Goal: Information Seeking & Learning: Learn about a topic

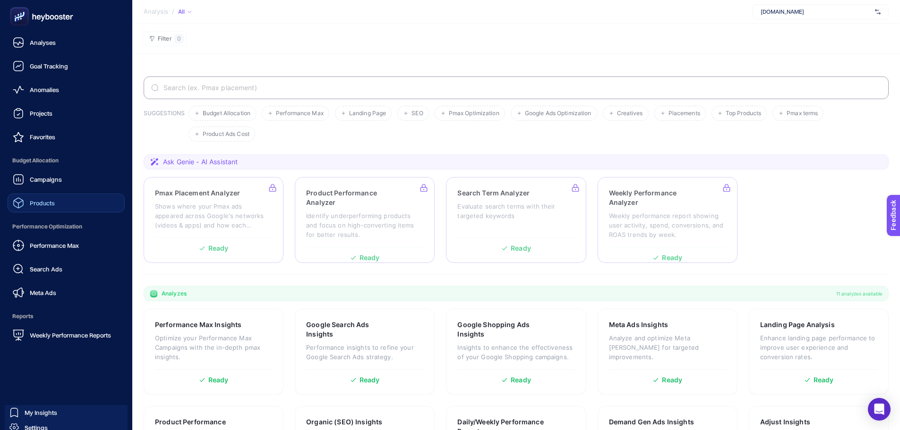
click at [50, 208] on div "Products" at bounding box center [34, 202] width 42 height 11
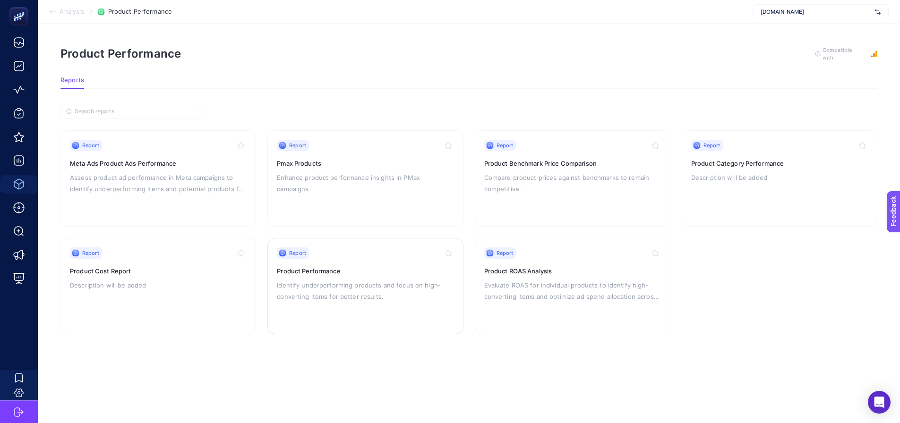
click at [360, 271] on h3 "Product Performance" at bounding box center [365, 270] width 177 height 9
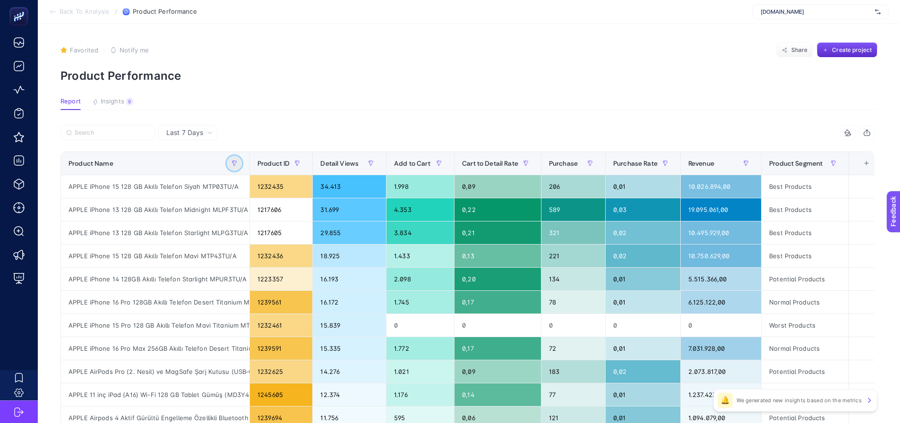
click at [233, 167] on button "button" at bounding box center [234, 163] width 15 height 15
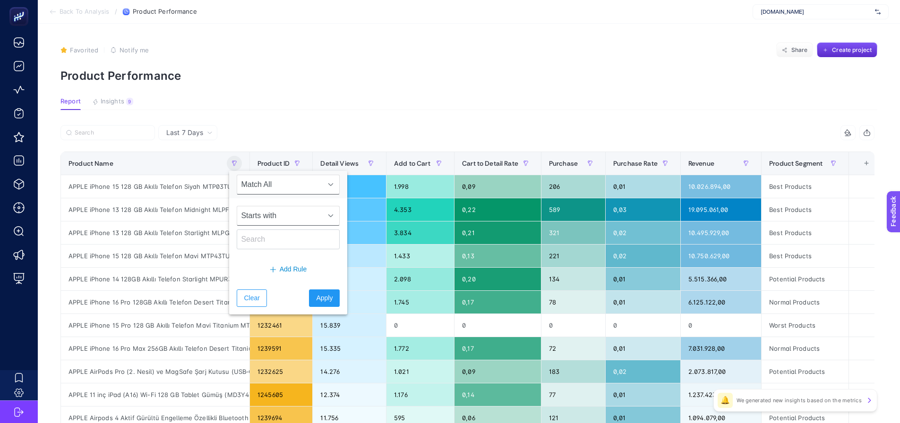
click at [260, 217] on span "Starts with" at bounding box center [279, 215] width 84 height 19
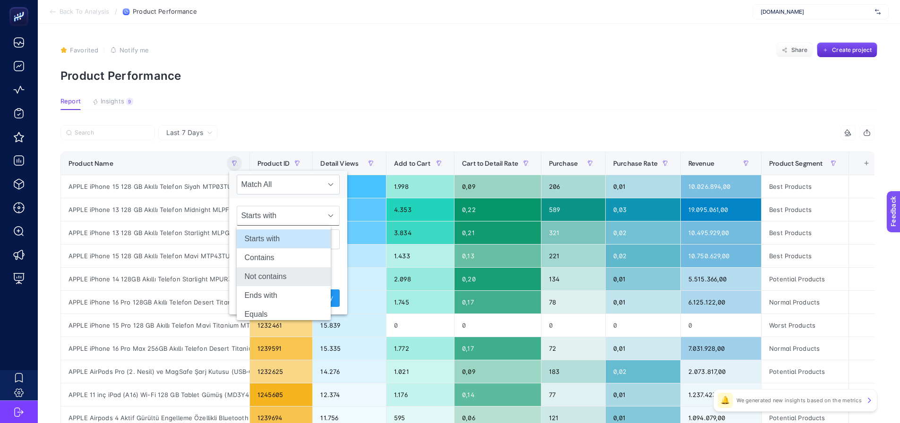
click at [265, 278] on li "Not contains" at bounding box center [284, 276] width 94 height 19
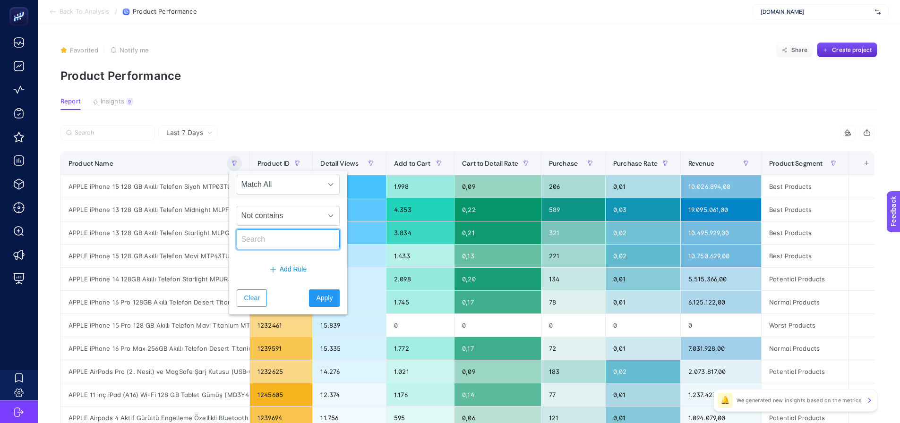
click at [258, 244] on input "text" at bounding box center [288, 240] width 103 height 20
type input "a"
type input "iphone"
click at [318, 304] on button "Apply" at bounding box center [324, 298] width 31 height 17
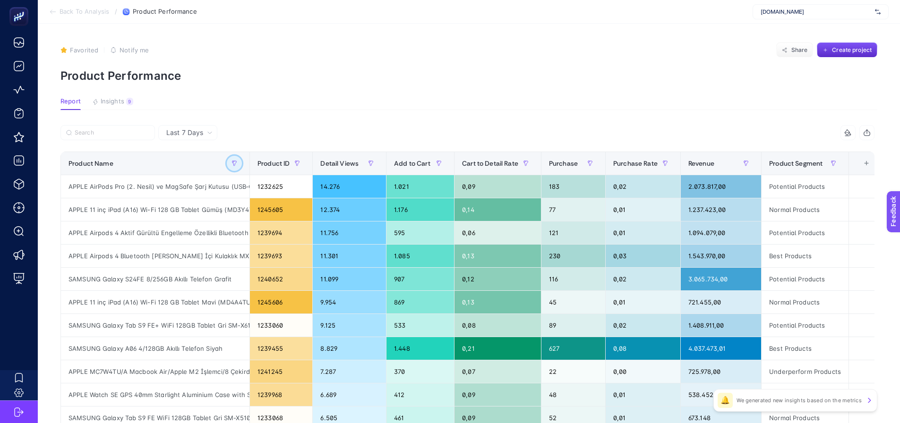
click at [232, 164] on icon "button" at bounding box center [234, 164] width 6 height 6
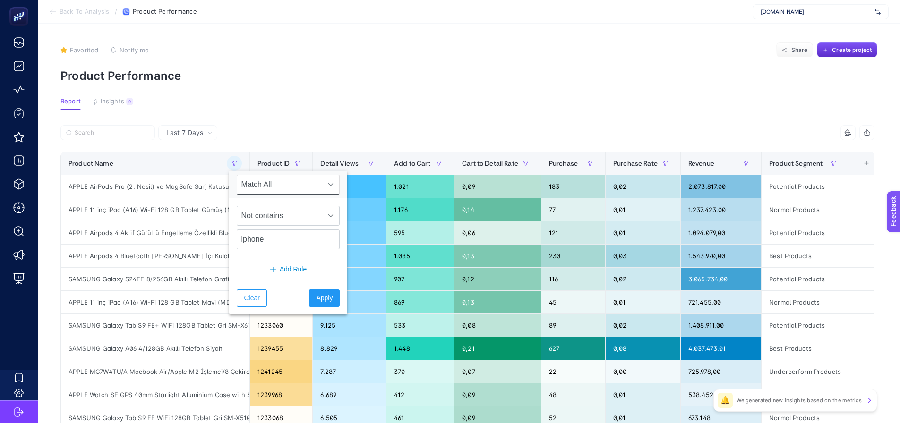
click at [197, 137] on span "Last 7 Days" at bounding box center [184, 132] width 37 height 9
drag, startPoint x: 263, startPoint y: 244, endPoint x: 217, endPoint y: 244, distance: 45.8
click at [217, 244] on body "Back To Analysis / Product Performance [DOMAIN_NAME] Favorited true Notify me S…" at bounding box center [450, 211] width 900 height 423
click at [272, 218] on span "Not contains" at bounding box center [279, 215] width 84 height 19
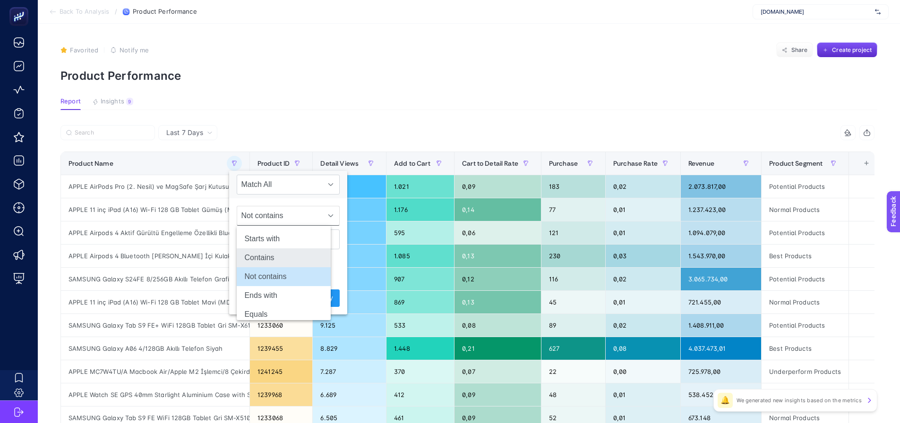
click at [267, 251] on li "Contains" at bounding box center [284, 257] width 94 height 19
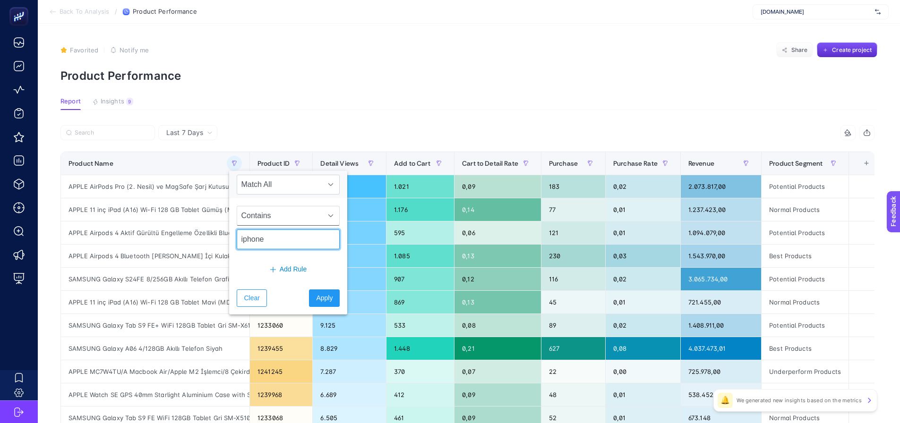
click at [264, 242] on input "iphone" at bounding box center [288, 240] width 103 height 20
drag, startPoint x: 264, startPoint y: 242, endPoint x: 234, endPoint y: 239, distance: 29.9
click at [237, 239] on input "iphone" at bounding box center [288, 240] width 103 height 20
type input "telefon"
click at [319, 297] on span "Apply" at bounding box center [324, 298] width 17 height 10
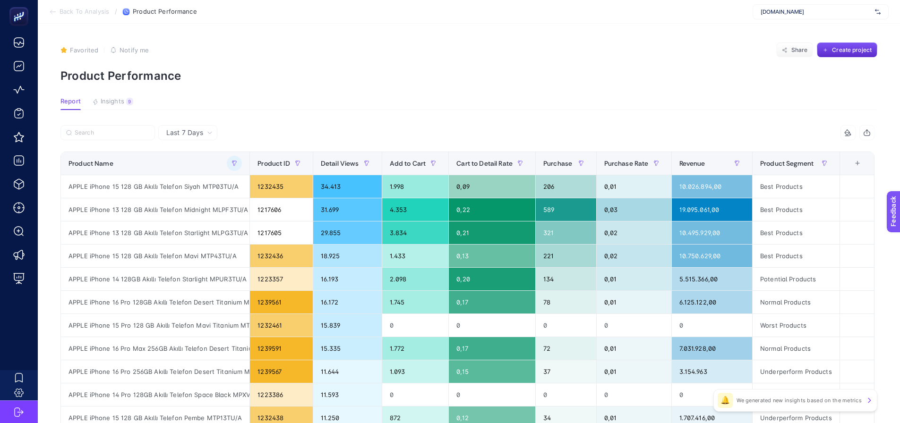
click at [198, 134] on div "Last 7 Days" at bounding box center [189, 132] width 54 height 7
click at [186, 133] on span "Last 7 Days" at bounding box center [184, 132] width 37 height 9
click at [183, 132] on span "Last 7 Days" at bounding box center [184, 132] width 37 height 9
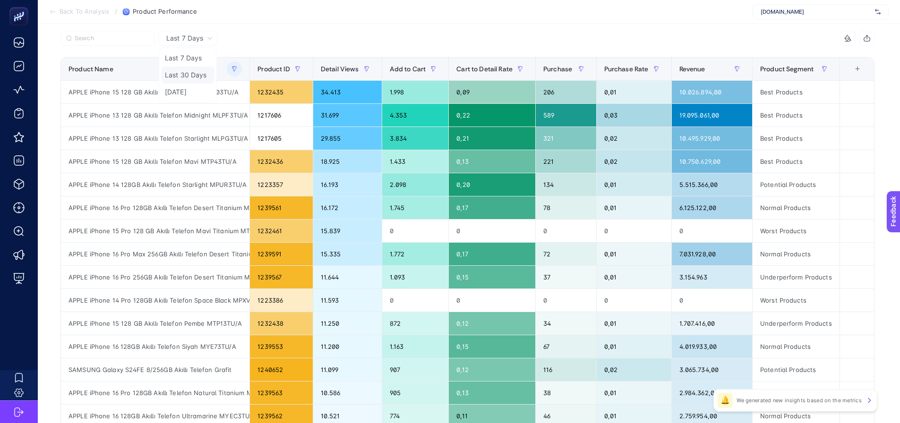
click at [171, 84] on li "Last 30 Days" at bounding box center [187, 92] width 53 height 17
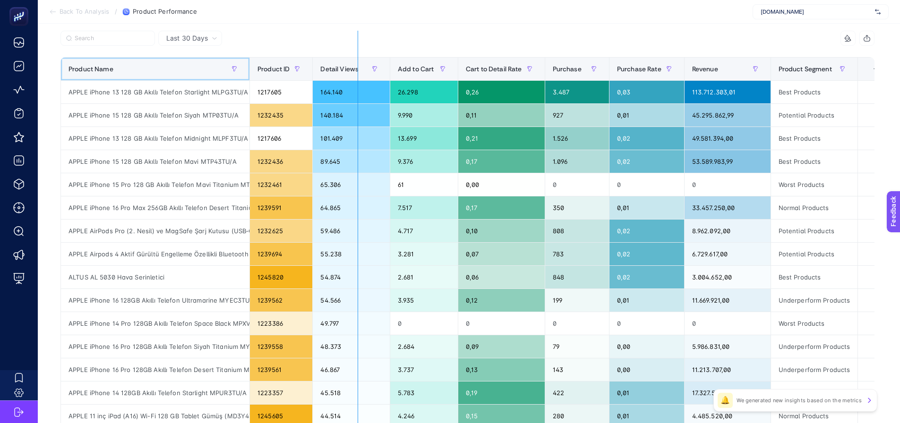
drag, startPoint x: 244, startPoint y: 69, endPoint x: 353, endPoint y: 73, distance: 109.2
click at [353, 73] on div "7 items selected Product Name Product ID Detail Views Add to Cart Cart to Detai…" at bounding box center [467, 311] width 814 height 561
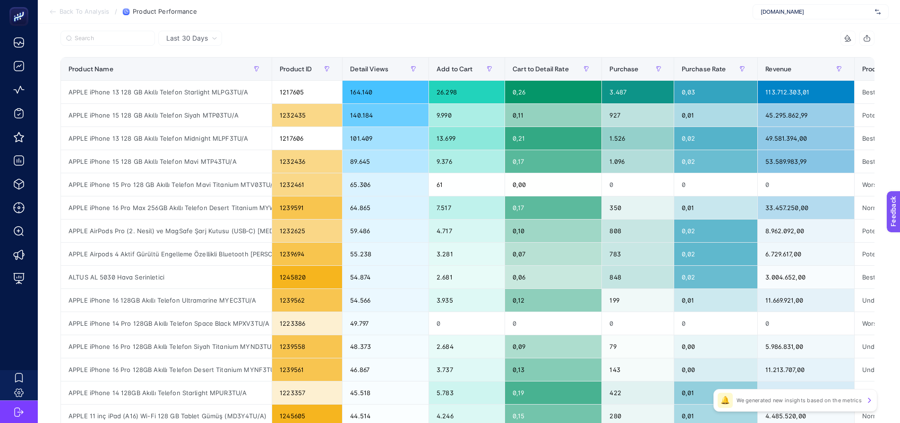
click at [855, 40] on div at bounding box center [848, 38] width 18 height 8
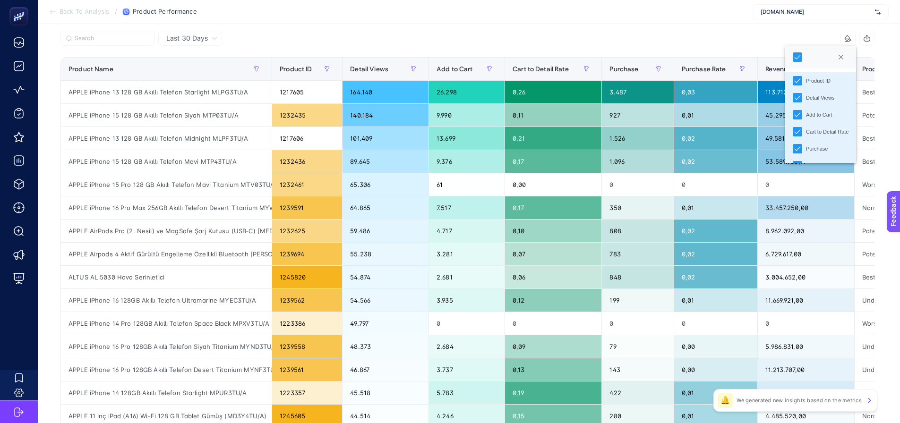
click at [855, 40] on div at bounding box center [848, 38] width 18 height 8
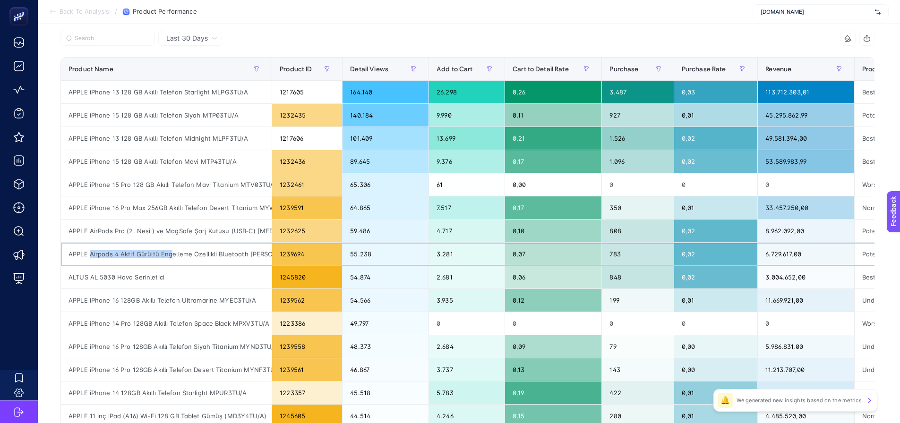
drag, startPoint x: 164, startPoint y: 256, endPoint x: 84, endPoint y: 259, distance: 80.4
click at [84, 259] on div "APPLE Airpods 4 Aktif Gürültü Engelleme Özellikli Bluetooth [PERSON_NAME] İçi K…" at bounding box center [166, 254] width 211 height 23
drag, startPoint x: 135, startPoint y: 297, endPoint x: 83, endPoint y: 297, distance: 52.4
click at [83, 297] on div "APPLE iPhone 16 128GB Akıllı Telefon Ultramarine MYEC3TU/A" at bounding box center [166, 300] width 211 height 23
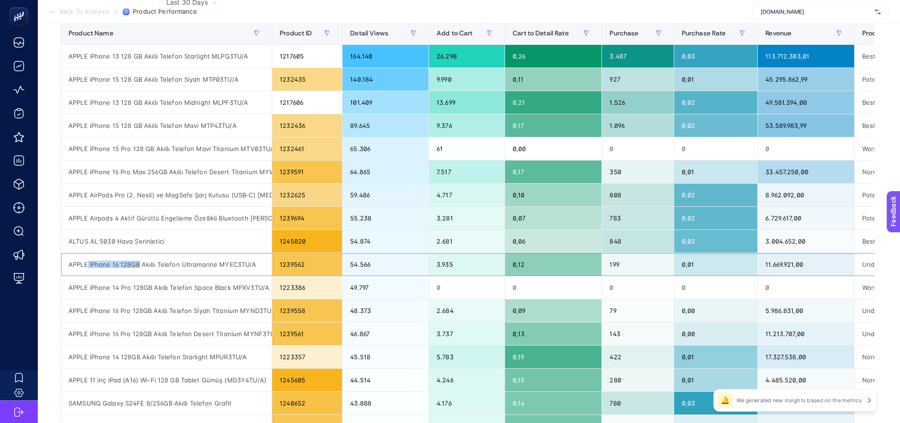
scroll to position [189, 4]
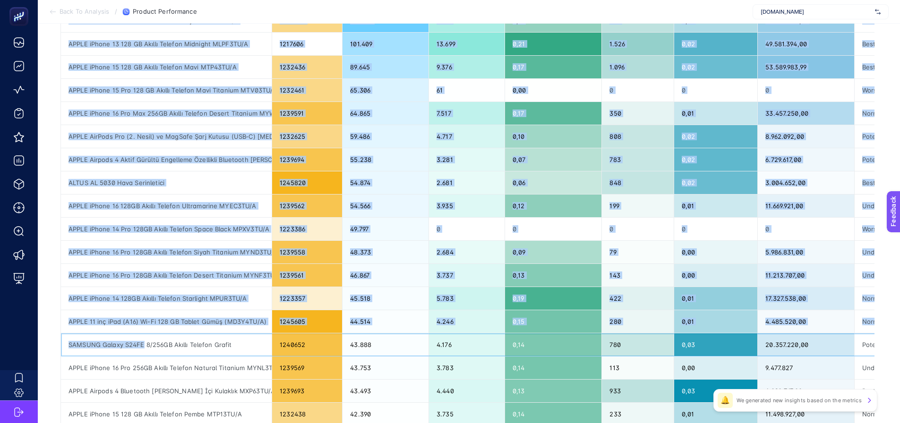
drag, startPoint x: 140, startPoint y: 345, endPoint x: 51, endPoint y: 328, distance: 91.3
click at [53, 328] on div "Last 30 Days 7 items selected Product Name Product ID Detail Views Add to Cart …" at bounding box center [467, 245] width 829 height 618
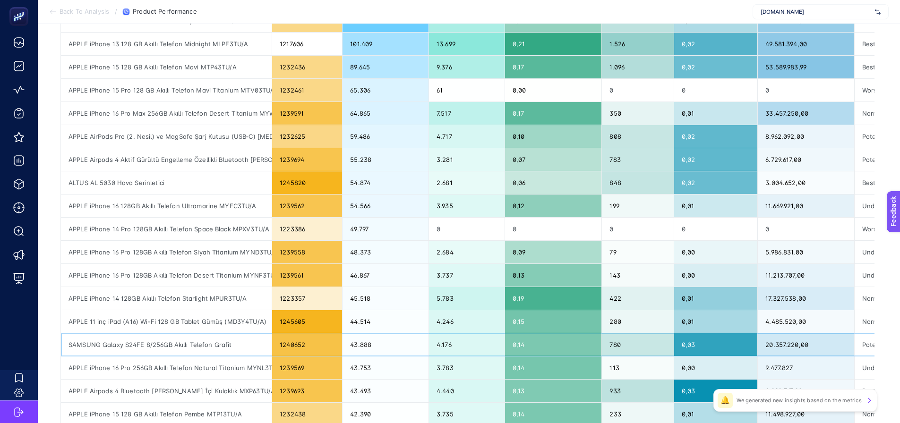
click at [170, 347] on div "SAMSUNG Galaxy S24FE 8/256GB Akıllı Telefon Grafit" at bounding box center [166, 345] width 211 height 23
drag, startPoint x: 189, startPoint y: 347, endPoint x: 146, endPoint y: 341, distance: 43.5
click at [152, 342] on div "SAMSUNG Galaxy S24FE 8/256GB Akıllı Telefon Grafit" at bounding box center [166, 345] width 211 height 23
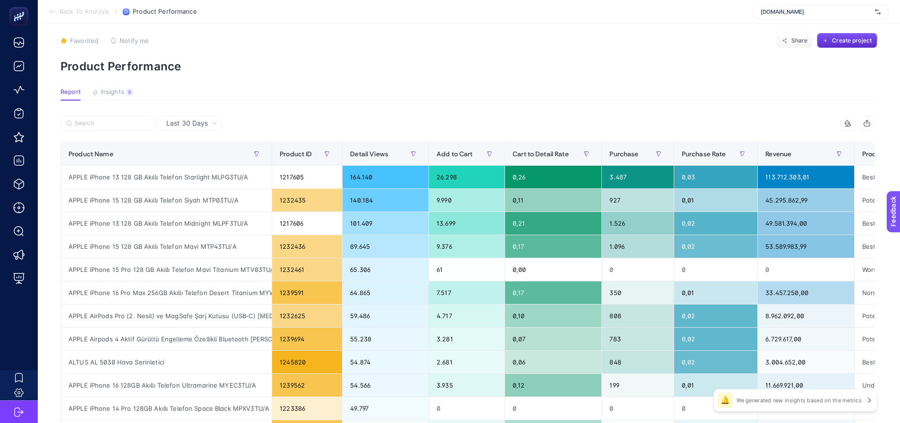
scroll to position [0, 4]
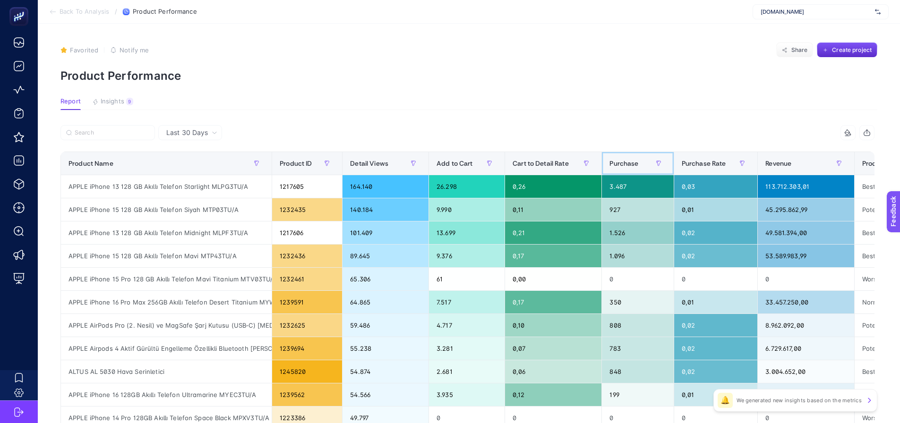
click at [627, 164] on span "Purchase" at bounding box center [623, 164] width 29 height 8
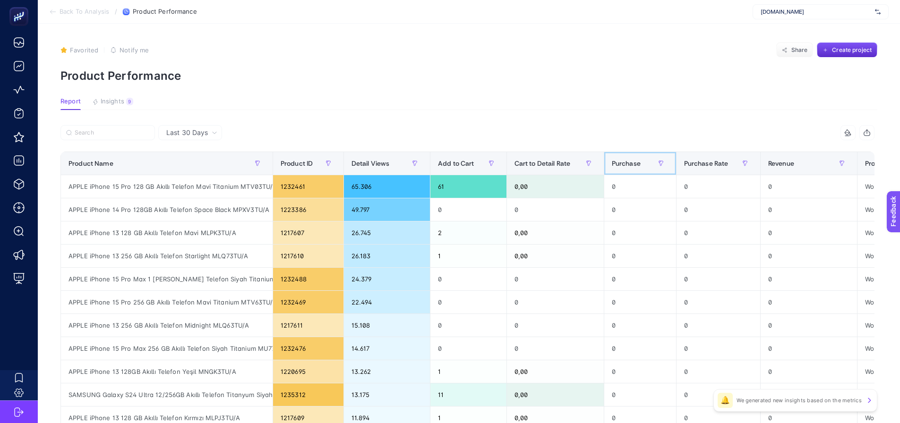
click at [639, 162] on span "Purchase" at bounding box center [626, 164] width 29 height 8
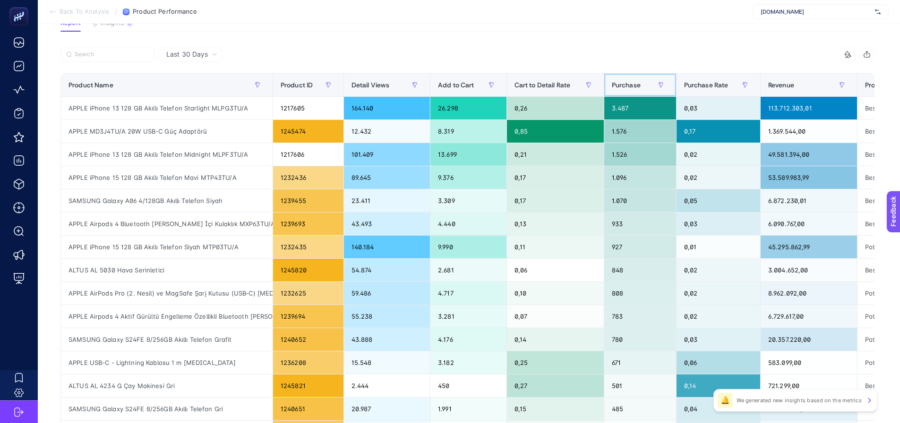
scroll to position [236, 4]
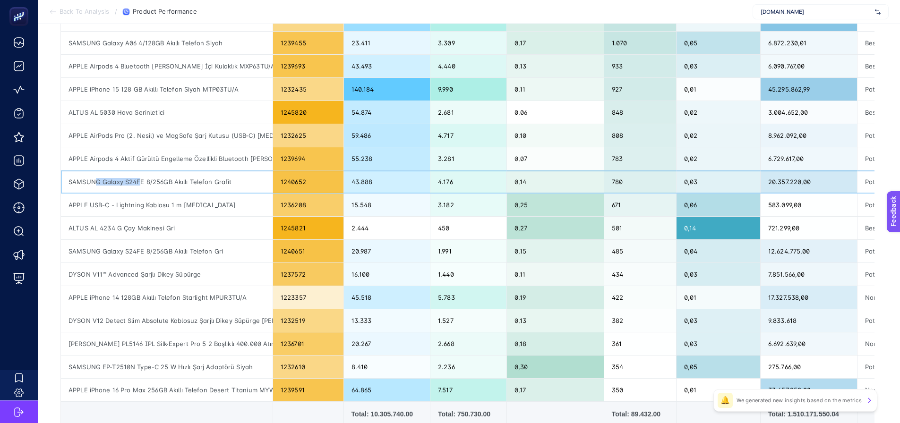
drag, startPoint x: 135, startPoint y: 180, endPoint x: 89, endPoint y: 180, distance: 45.4
click at [89, 180] on div "SAMSUNG Galaxy S24FE 8/256GB Akıllı Telefon Grafit" at bounding box center [167, 182] width 212 height 23
drag, startPoint x: 147, startPoint y: 253, endPoint x: 61, endPoint y: 249, distance: 86.1
click at [61, 249] on div "SAMSUNG Galaxy S24FE 8/256GB Akıllı Telefon Gri" at bounding box center [167, 251] width 212 height 23
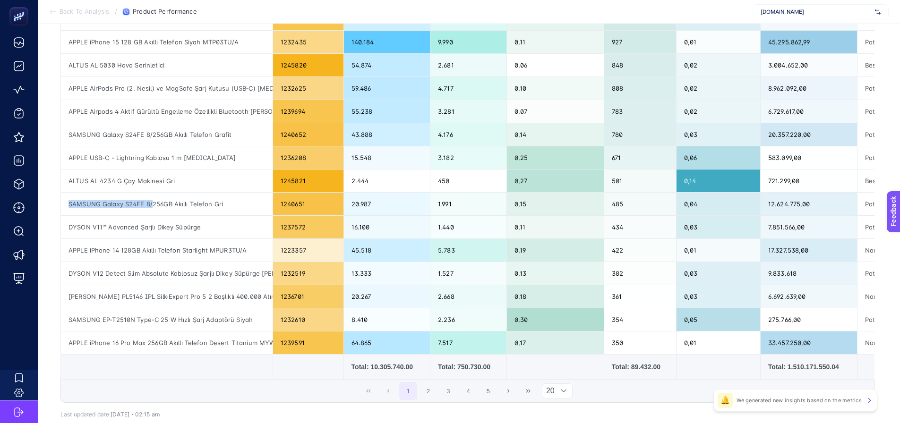
click at [561, 398] on div at bounding box center [564, 391] width 18 height 14
click at [556, 375] on li "50" at bounding box center [561, 374] width 31 height 19
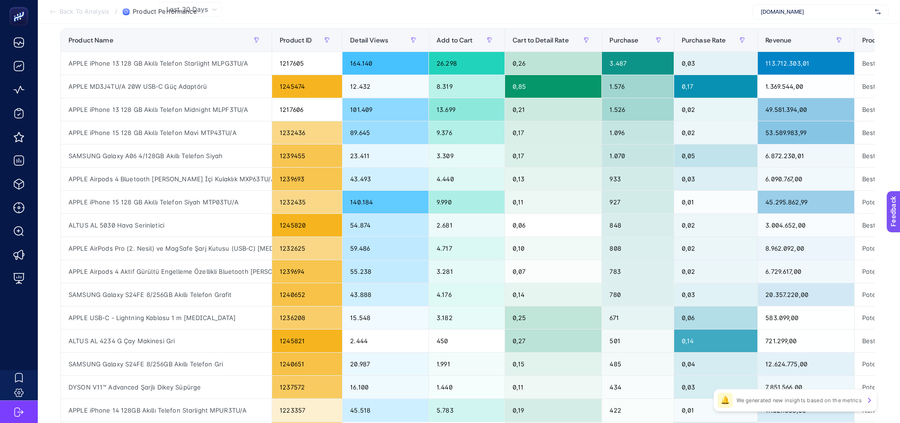
scroll to position [0, 4]
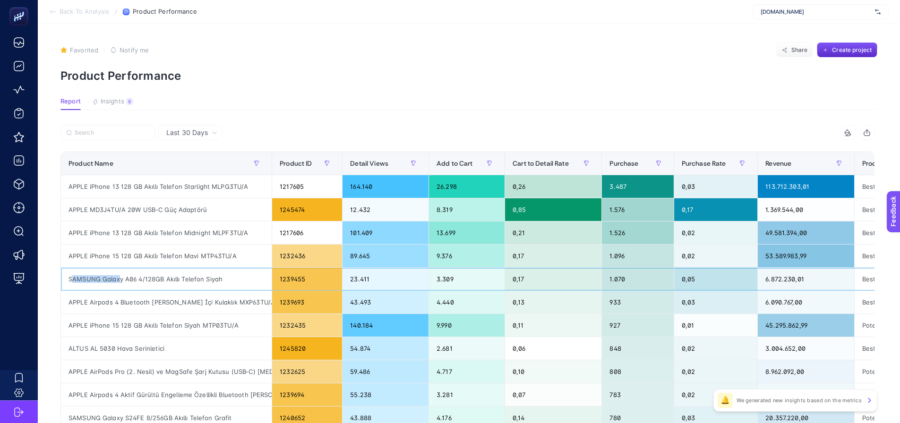
drag, startPoint x: 114, startPoint y: 279, endPoint x: 63, endPoint y: 279, distance: 51.5
click at [63, 279] on div "SAMSUNG Galaxy A06 4/128GB Akıllı Telefon Siyah" at bounding box center [166, 279] width 211 height 23
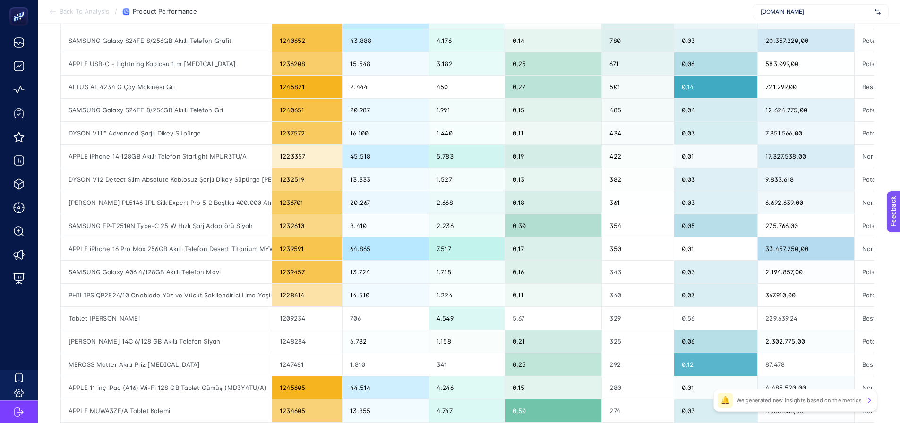
scroll to position [378, 4]
